Goal: Task Accomplishment & Management: Complete application form

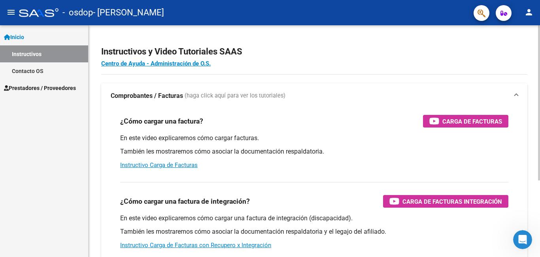
click at [253, 254] on div "¿Cómo cargar una factura de integración? Carga de Facturas Integración En este …" at bounding box center [314, 216] width 407 height 80
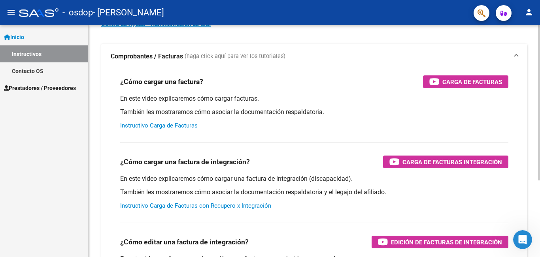
click at [226, 205] on link "Instructivo Carga de Facturas con Recupero x Integración" at bounding box center [195, 205] width 151 height 7
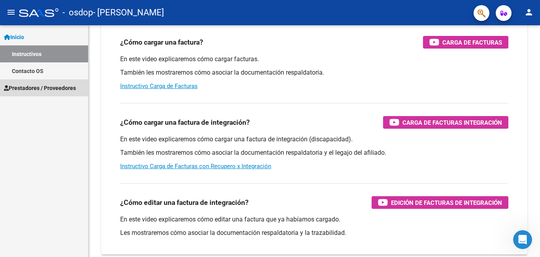
click at [53, 90] on span "Prestadores / Proveedores" at bounding box center [40, 88] width 72 height 9
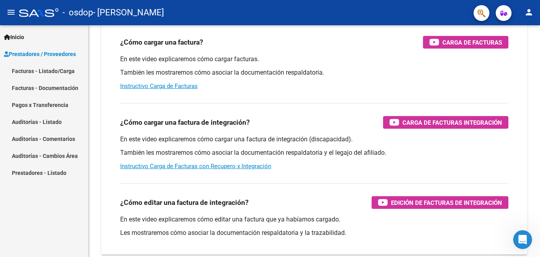
click at [64, 72] on link "Facturas - Listado/Carga" at bounding box center [44, 70] width 88 height 17
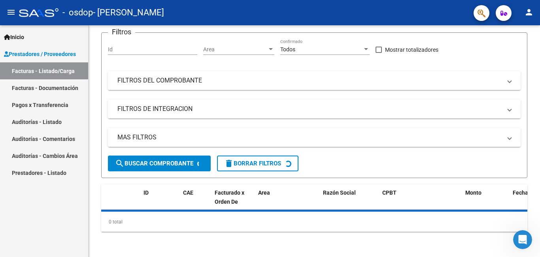
scroll to position [61, 0]
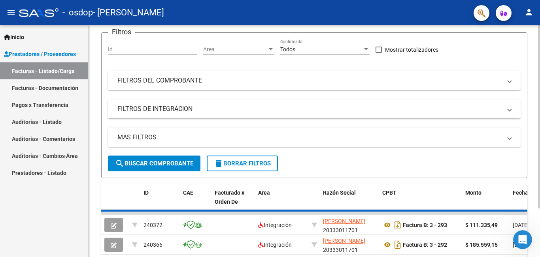
click at [171, 45] on div "Filtros Id Area Area Todos Confirmado Mostrar totalizadores FILTROS DEL COMPROB…" at bounding box center [314, 97] width 413 height 117
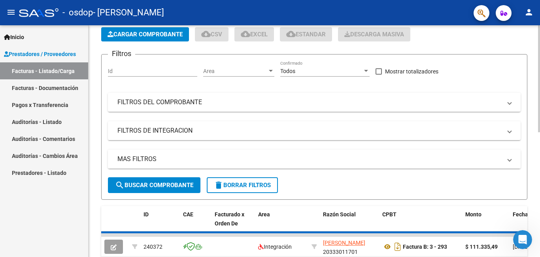
scroll to position [0, 0]
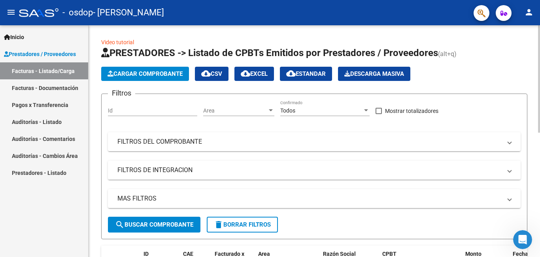
click at [152, 73] on span "Cargar Comprobante" at bounding box center [144, 73] width 75 height 7
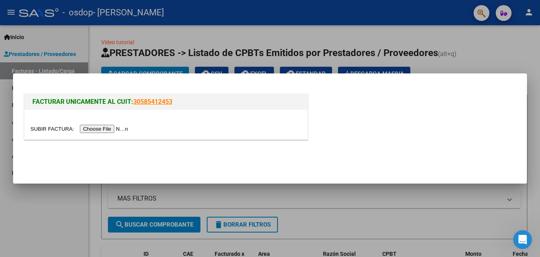
click at [111, 126] on input "file" at bounding box center [80, 129] width 100 height 8
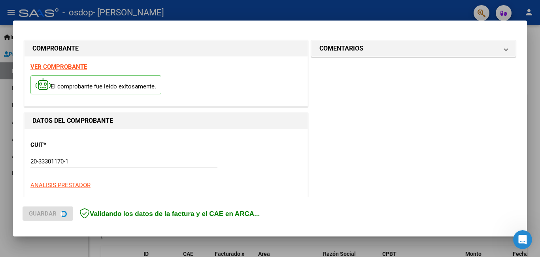
scroll to position [192, 0]
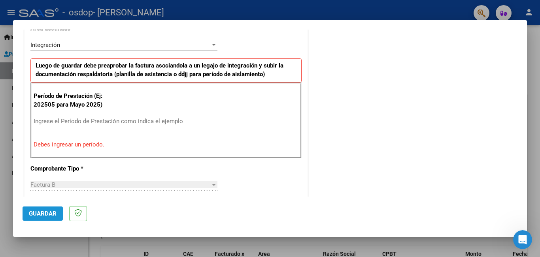
drag, startPoint x: 43, startPoint y: 210, endPoint x: 49, endPoint y: 211, distance: 6.0
click at [43, 209] on button "Guardar" at bounding box center [43, 214] width 40 height 14
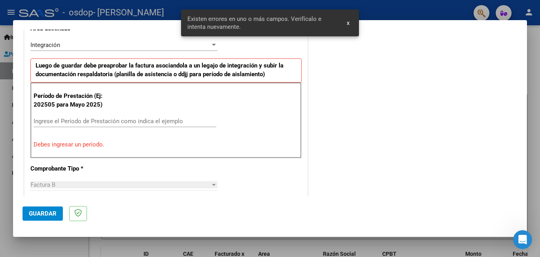
click at [74, 122] on input "Ingrese el Período de Prestación como indica el ejemplo" at bounding box center [125, 121] width 183 height 7
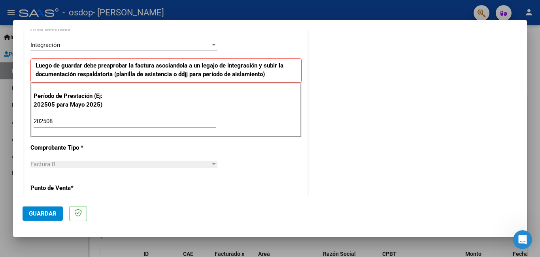
type input "202508"
click at [407, 125] on div "COMENTARIOS Comentarios del Prestador / Gerenciador:" at bounding box center [413, 190] width 208 height 687
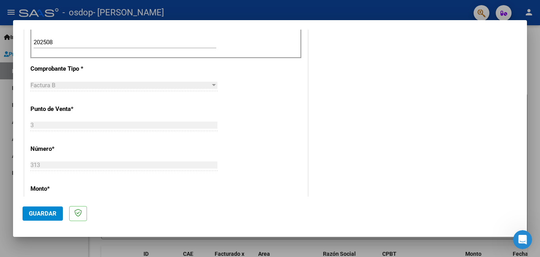
scroll to position [310, 0]
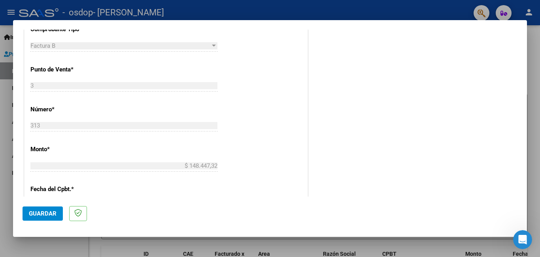
click at [194, 170] on div "$ 148.447,32 Ingresar el monto" at bounding box center [123, 166] width 187 height 12
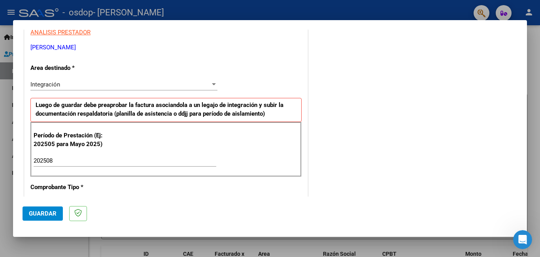
scroll to position [231, 0]
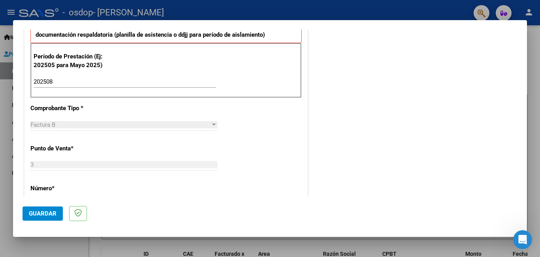
click at [151, 123] on div "Factura B" at bounding box center [120, 124] width 180 height 7
click at [152, 124] on div "Factura B" at bounding box center [120, 124] width 180 height 7
click at [210, 126] on div at bounding box center [213, 125] width 7 height 6
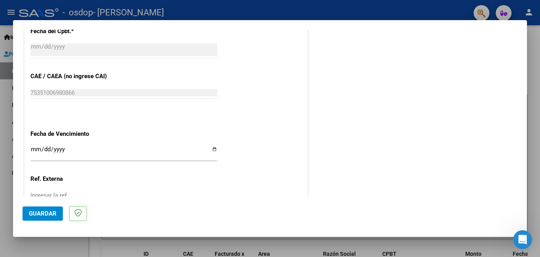
scroll to position [508, 0]
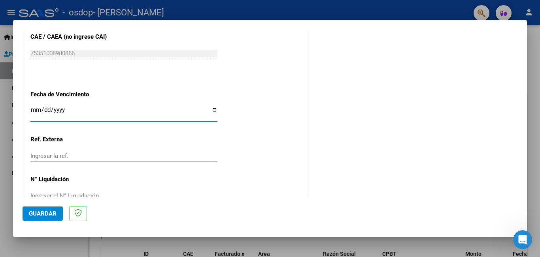
click at [211, 111] on input "Ingresar la fecha" at bounding box center [123, 113] width 187 height 13
type input "[DATE]"
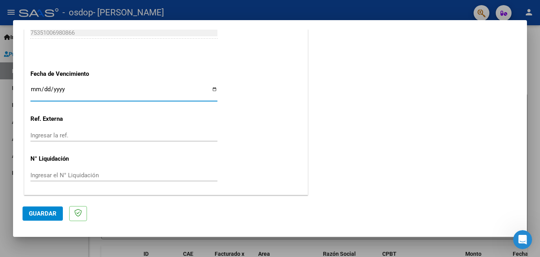
click at [37, 218] on button "Guardar" at bounding box center [43, 214] width 40 height 14
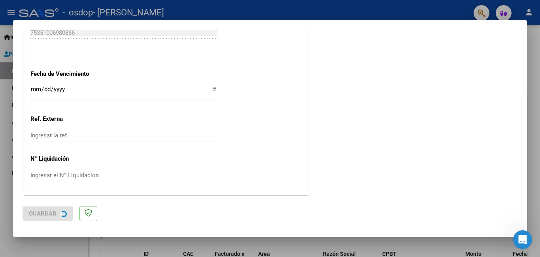
scroll to position [0, 0]
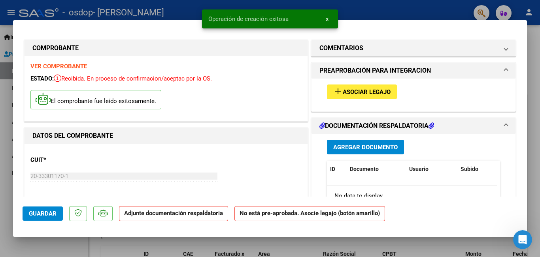
click at [109, 168] on div "CUIT * 20-33301170-1 Ingresar CUIT ANALISIS PRESTADOR [PERSON_NAME] Padrón ARCA…" at bounding box center [165, 185] width 271 height 70
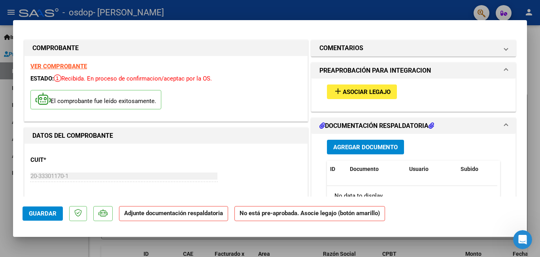
click at [68, 181] on div "20-33301170-1 Ingresar CUIT" at bounding box center [123, 176] width 187 height 12
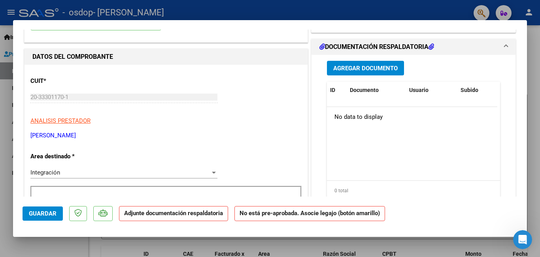
scroll to position [40, 0]
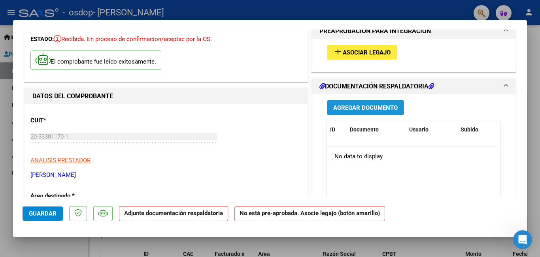
click at [368, 107] on span "Agregar Documento" at bounding box center [365, 107] width 64 height 7
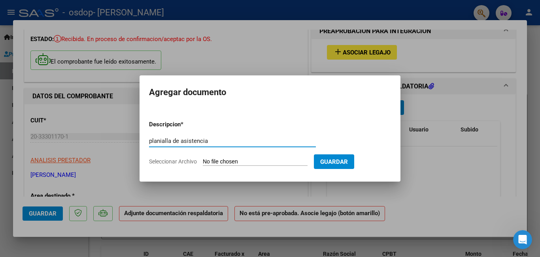
type input "planialla de asistencia"
click at [270, 156] on form "Descripcion * planialla de asistencia Escriba aquí una descripcion Seleccionar …" at bounding box center [270, 143] width 242 height 58
click at [173, 161] on span "Seleccionar Archivo" at bounding box center [173, 161] width 48 height 6
click at [203, 161] on input "Seleccionar Archivo" at bounding box center [255, 162] width 105 height 8
type input "C:\fakepath\ANTU ASIST AGOS 25.pdf"
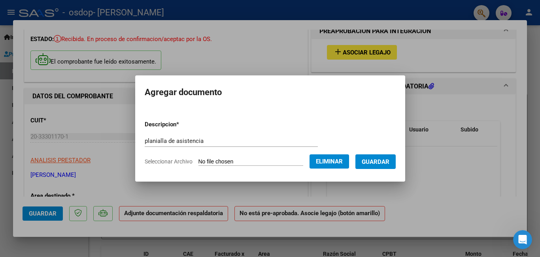
click at [372, 163] on span "Guardar" at bounding box center [376, 161] width 28 height 7
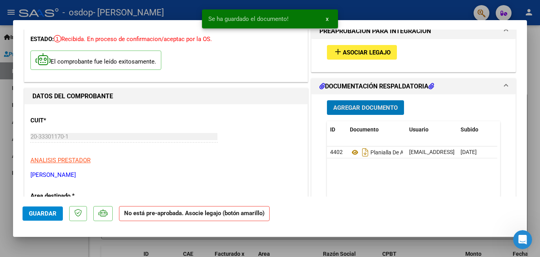
click at [344, 104] on button "Agregar Documento" at bounding box center [365, 107] width 77 height 15
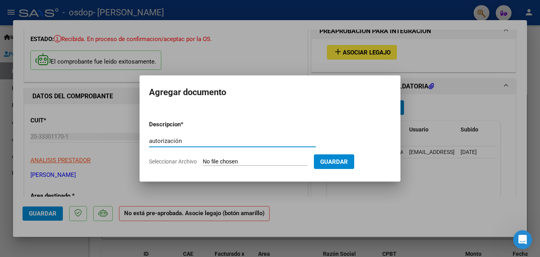
type input "autorización"
click at [186, 162] on span "Seleccionar Archivo" at bounding box center [173, 161] width 48 height 6
click at [203, 162] on input "Seleccionar Archivo" at bounding box center [255, 162] width 105 height 8
type input "C:\fakepath\ANTU AUTORIZACIÓN 2025.pdf"
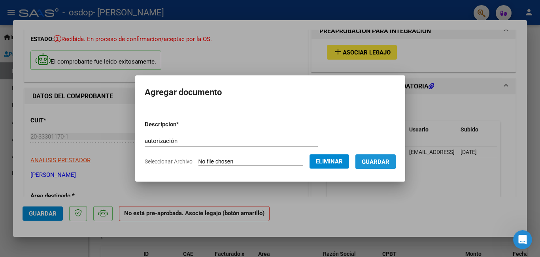
click at [367, 158] on button "Guardar" at bounding box center [375, 162] width 40 height 15
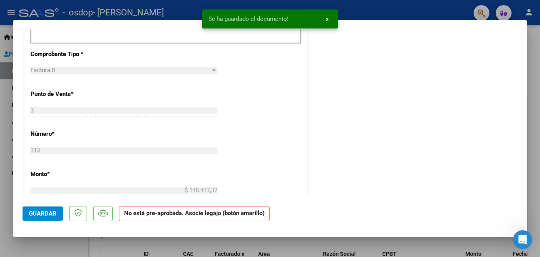
scroll to position [356, 0]
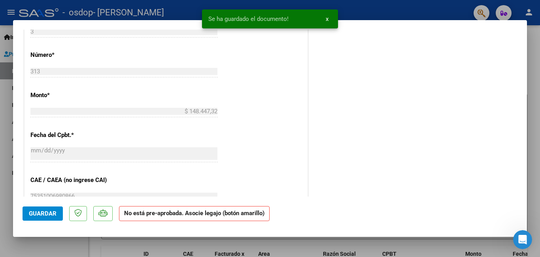
click at [49, 217] on span "Guardar" at bounding box center [43, 213] width 28 height 7
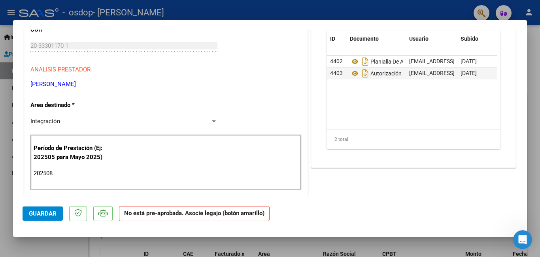
scroll to position [0, 0]
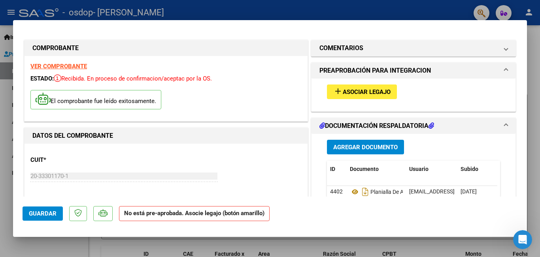
click at [365, 93] on span "Asociar Legajo" at bounding box center [367, 92] width 48 height 7
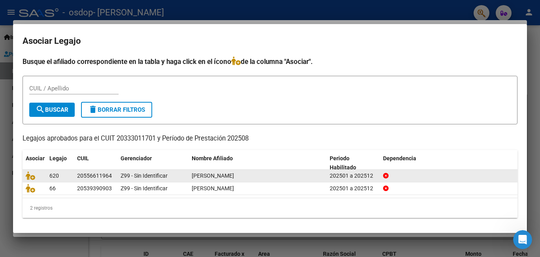
click at [202, 177] on span "[PERSON_NAME]" at bounding box center [213, 176] width 42 height 6
click at [32, 177] on icon at bounding box center [30, 175] width 9 height 9
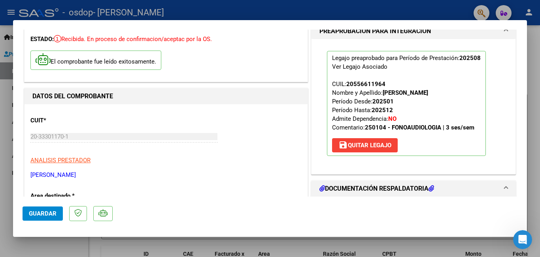
scroll to position [79, 0]
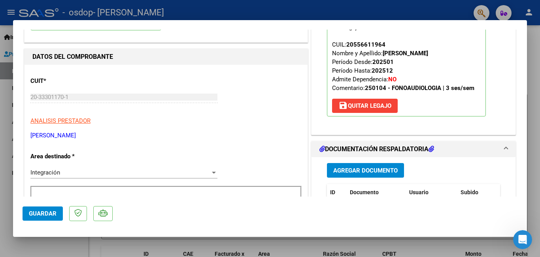
click at [277, 119] on p "ANALISIS PRESTADOR" at bounding box center [165, 121] width 271 height 9
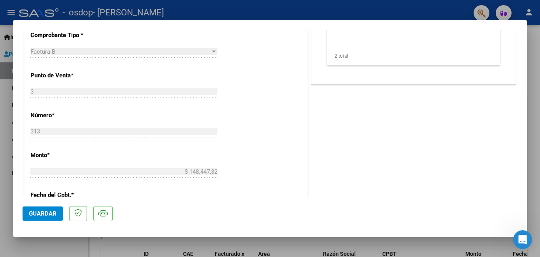
scroll to position [435, 0]
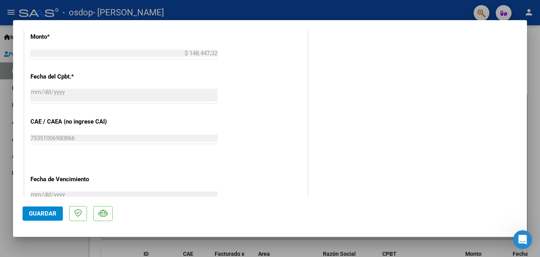
click at [33, 217] on span "Guardar" at bounding box center [43, 213] width 28 height 7
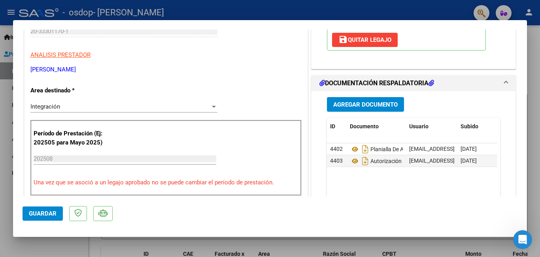
scroll to position [106, 0]
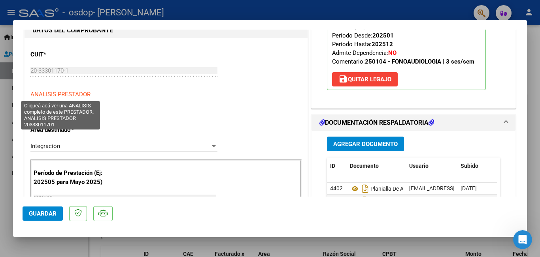
click at [79, 96] on span "ANALISIS PRESTADOR" at bounding box center [60, 94] width 60 height 7
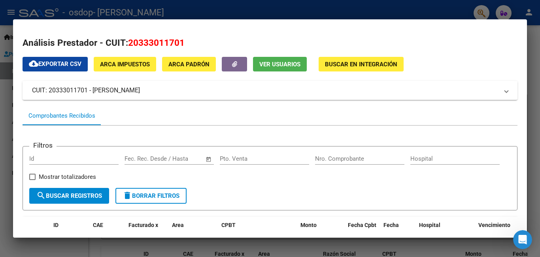
click at [132, 68] on button "ARCA Impuestos" at bounding box center [125, 64] width 62 height 15
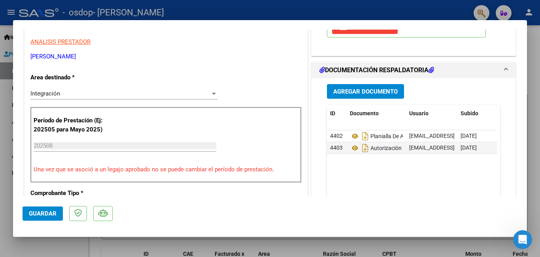
scroll to position [356, 0]
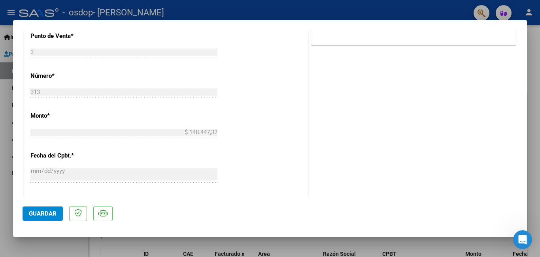
click at [209, 10] on div at bounding box center [270, 128] width 540 height 257
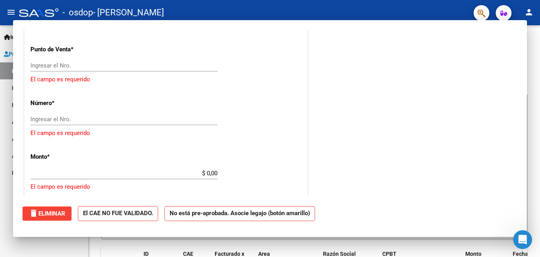
scroll to position [0, 0]
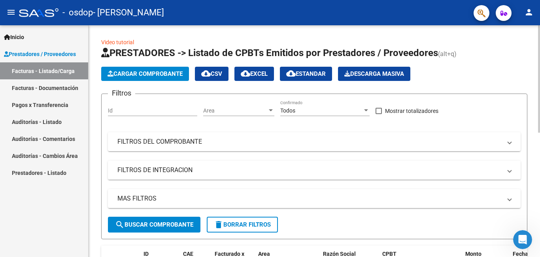
click at [141, 68] on button "Cargar Comprobante" at bounding box center [145, 74] width 88 height 14
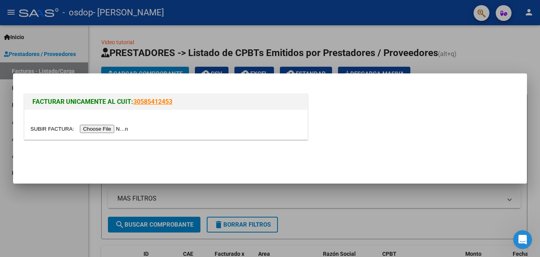
click at [122, 130] on input "file" at bounding box center [80, 129] width 100 height 8
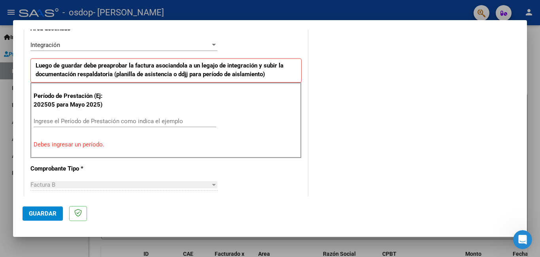
scroll to position [231, 0]
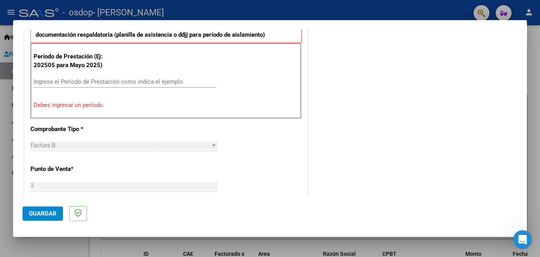
click at [79, 76] on div "Ingrese el Período de Prestación como indica el ejemplo" at bounding box center [125, 82] width 183 height 12
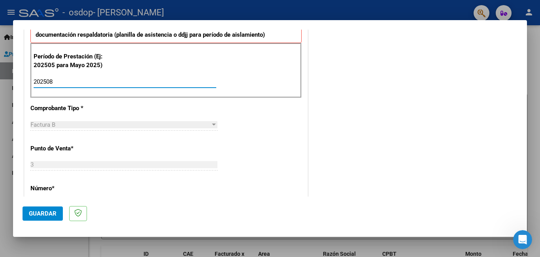
type input "202508"
click at [54, 207] on button "Guardar" at bounding box center [43, 214] width 40 height 14
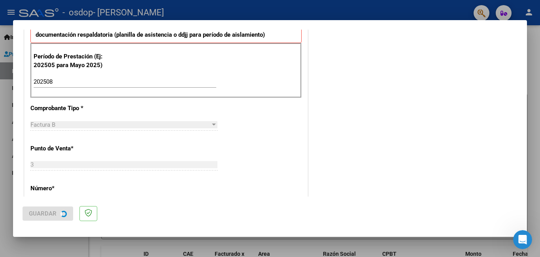
scroll to position [0, 0]
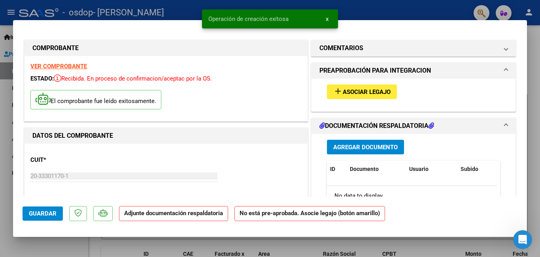
click at [350, 87] on button "add Asociar Legajo" at bounding box center [362, 92] width 70 height 15
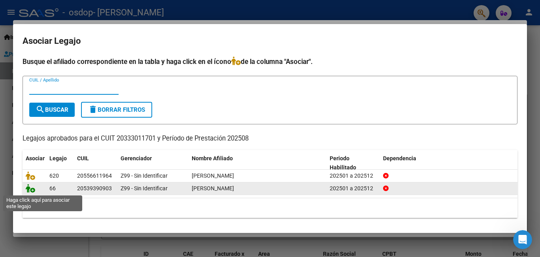
click at [33, 188] on icon at bounding box center [30, 188] width 9 height 9
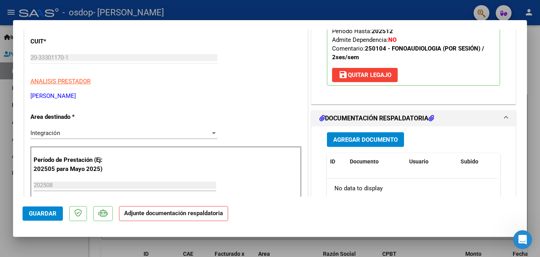
scroll to position [158, 0]
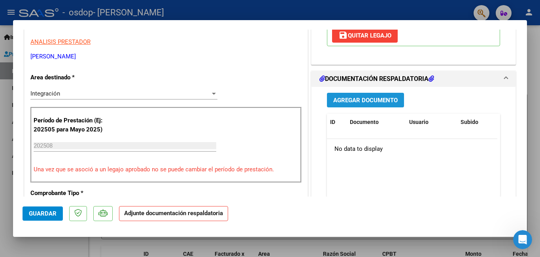
click at [350, 95] on button "Agregar Documento" at bounding box center [365, 100] width 77 height 15
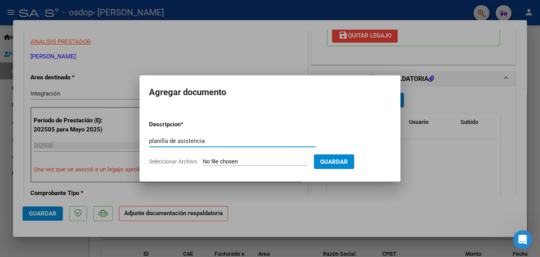
type input "planilla de asistencia"
click at [189, 161] on span "Seleccionar Archivo" at bounding box center [173, 161] width 48 height 6
click at [203, 161] on input "Seleccionar Archivo" at bounding box center [255, 162] width 105 height 8
type input "C:\fakepath\BALTI ASIS AB 25.pdf"
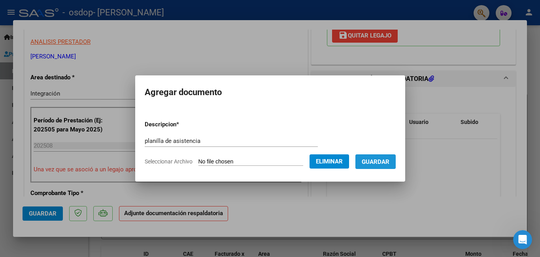
click at [381, 159] on span "Guardar" at bounding box center [376, 161] width 28 height 7
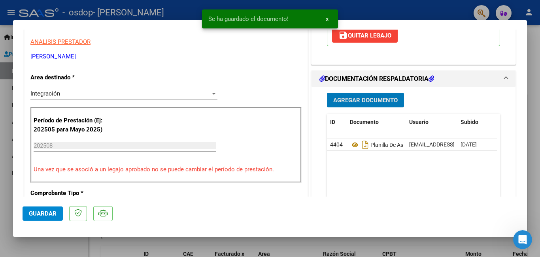
click at [355, 98] on span "Agregar Documento" at bounding box center [365, 100] width 64 height 7
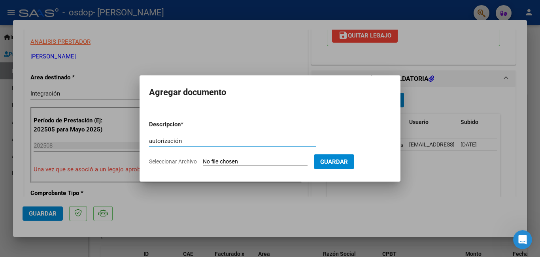
type input "autorización"
click at [291, 160] on input "Seleccionar Archivo" at bounding box center [255, 162] width 105 height 8
type input "C:\fakepath\[PERSON_NAME] AUTORIZACION.jpeg"
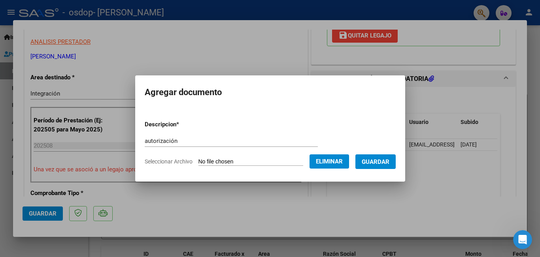
click at [381, 164] on span "Guardar" at bounding box center [376, 161] width 28 height 7
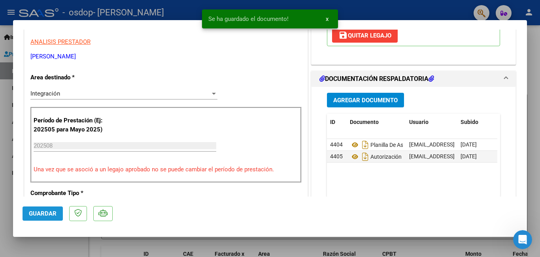
click at [47, 212] on span "Guardar" at bounding box center [43, 213] width 28 height 7
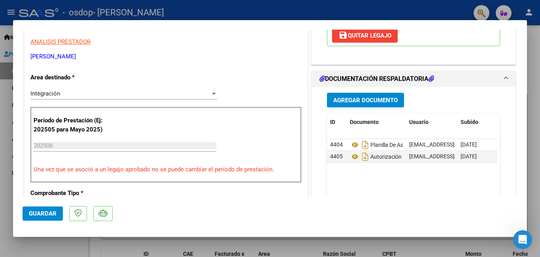
click at [46, 214] on span "Guardar" at bounding box center [43, 213] width 28 height 7
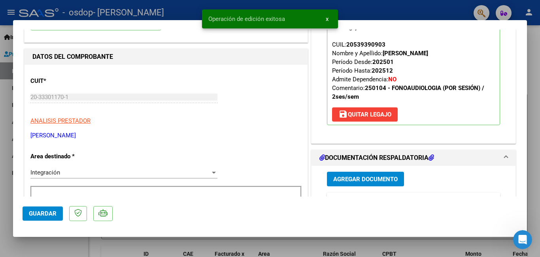
scroll to position [0, 0]
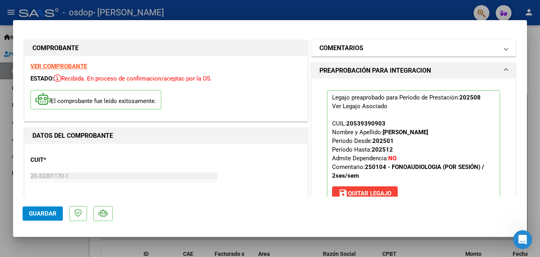
click at [488, 53] on mat-expansion-panel-header "COMENTARIOS" at bounding box center [413, 48] width 204 height 16
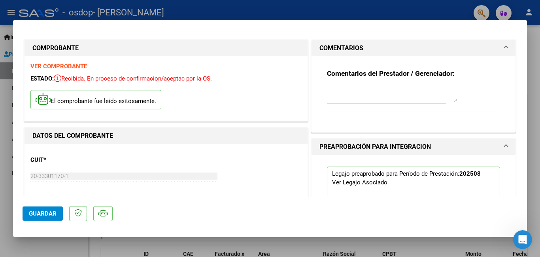
click at [487, 52] on mat-panel-title "COMENTARIOS" at bounding box center [408, 47] width 179 height 9
